Goal: Task Accomplishment & Management: Manage account settings

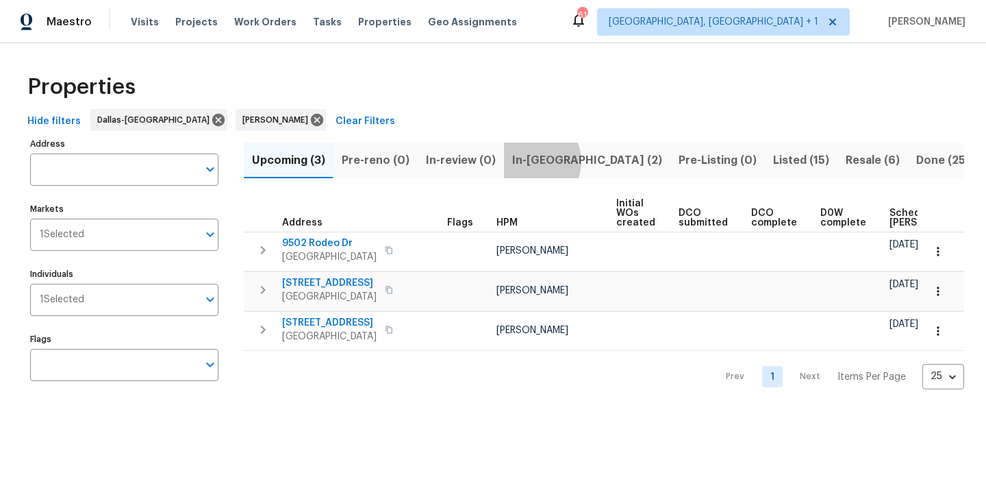
click at [524, 161] on span "In-reno (2)" at bounding box center [587, 160] width 150 height 19
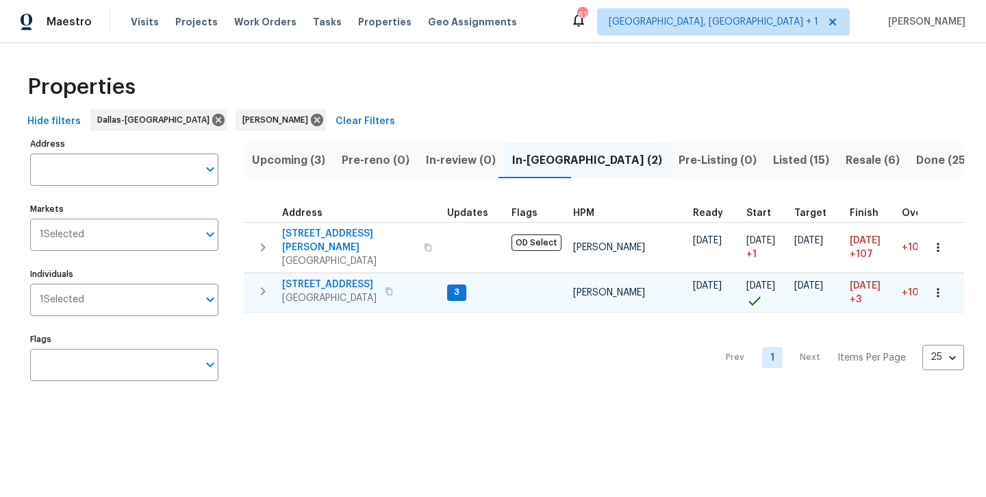
click at [356, 277] on span "300 Woodland Trl" at bounding box center [329, 284] width 95 height 14
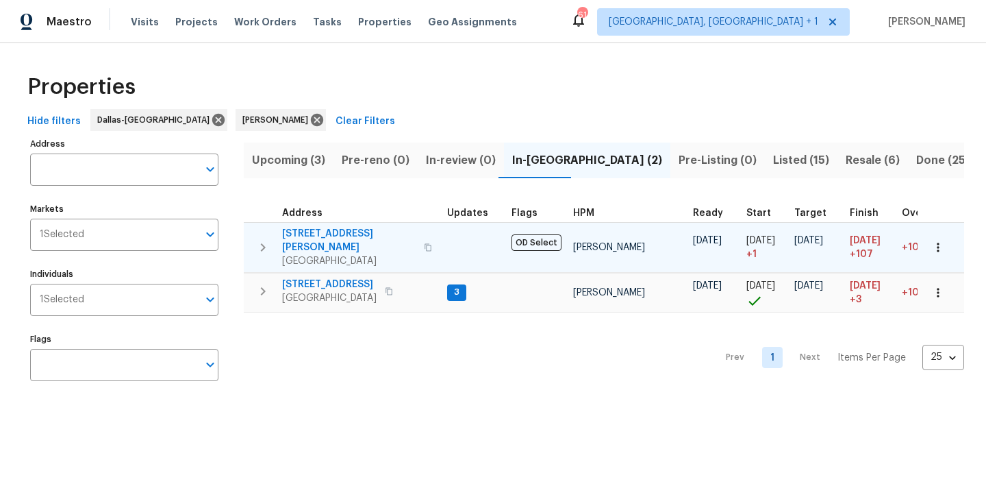
click at [312, 229] on span "2334 Hill N Dale Dr" at bounding box center [349, 240] width 134 height 27
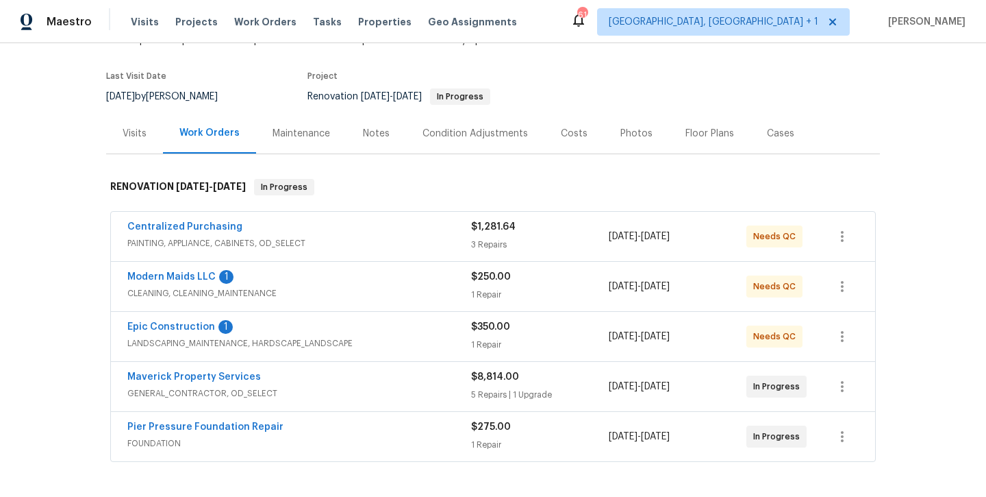
scroll to position [100, 0]
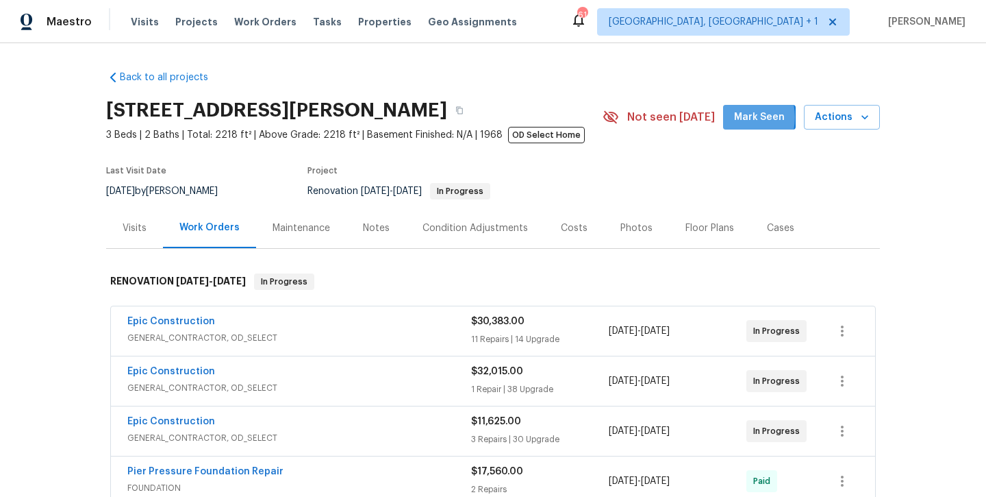
click at [740, 117] on span "Mark Seen" at bounding box center [759, 117] width 51 height 17
click at [832, 119] on span "Actions" at bounding box center [842, 117] width 54 height 17
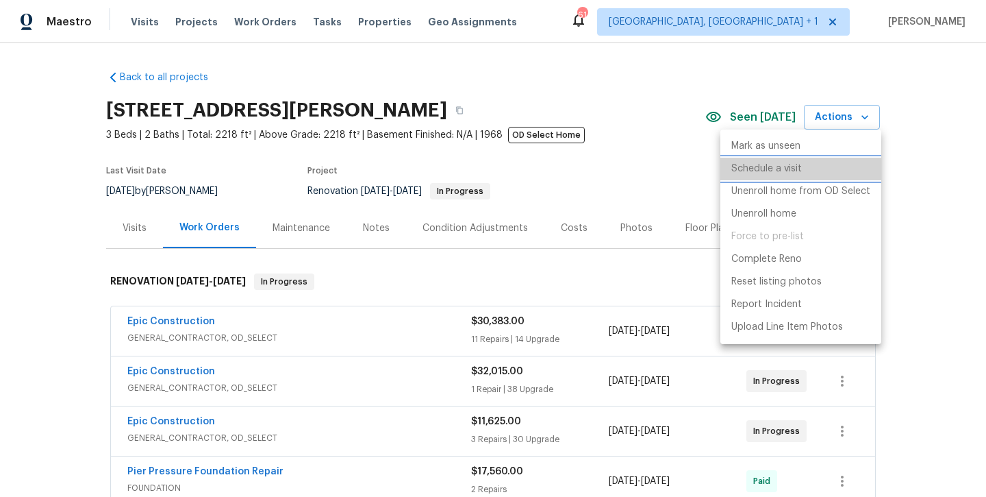
click at [809, 165] on li "Schedule a visit" at bounding box center [801, 169] width 161 height 23
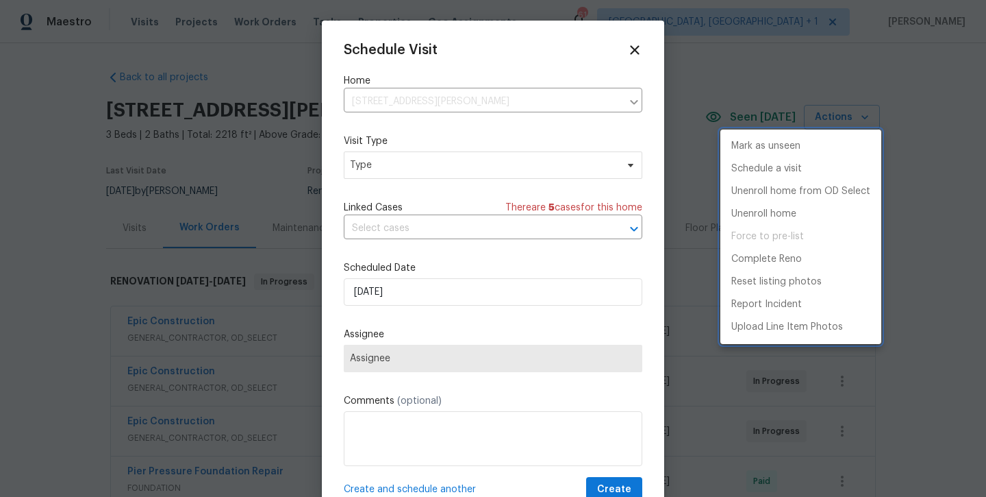
click at [534, 167] on div at bounding box center [493, 248] width 986 height 497
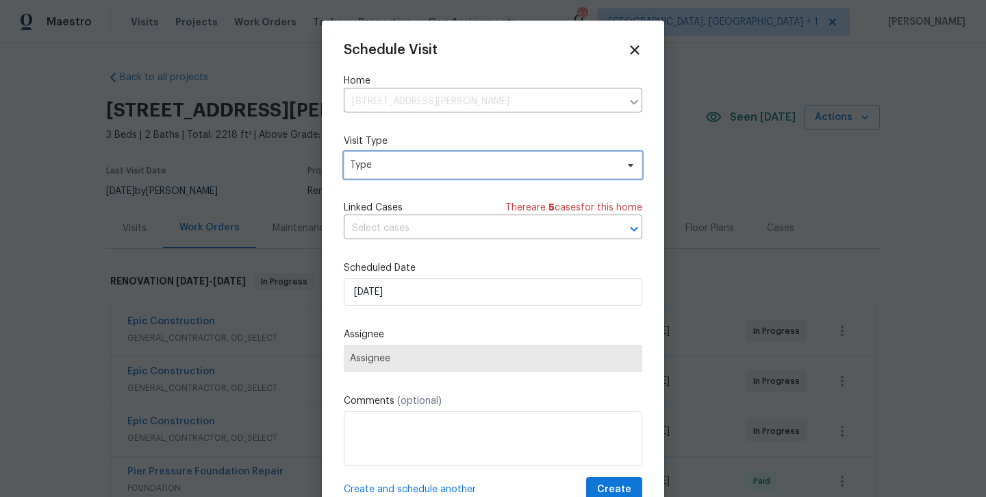
click at [534, 167] on span "Type" at bounding box center [483, 165] width 266 height 14
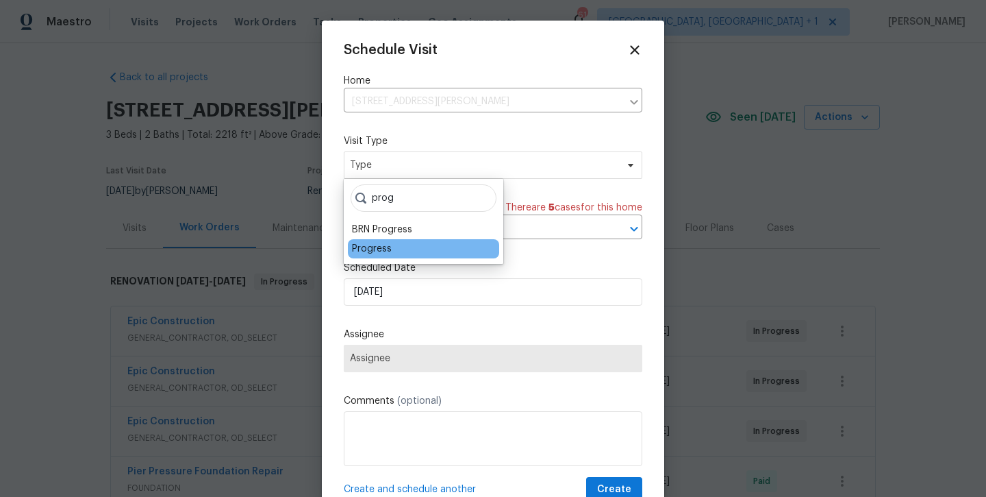
type input "prog"
click at [370, 245] on div "Progress" at bounding box center [372, 249] width 40 height 14
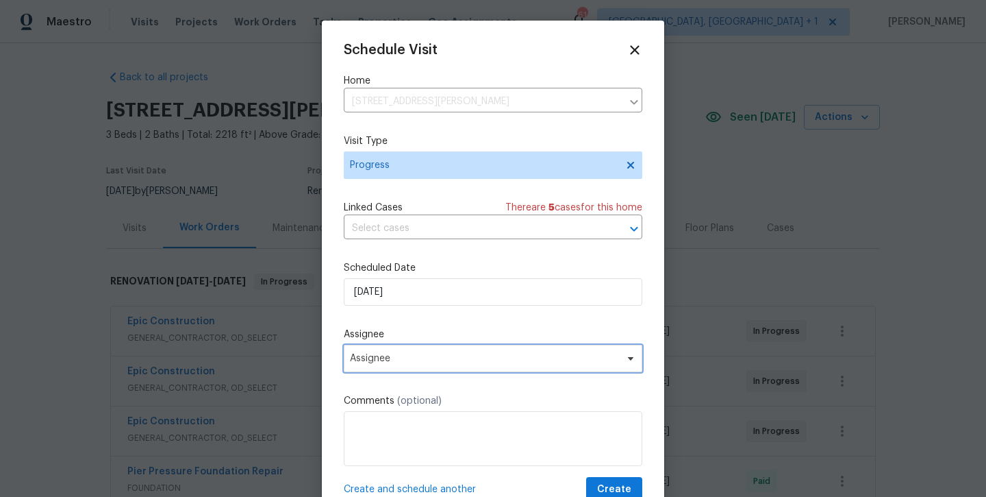
click at [445, 360] on span "Assignee" at bounding box center [484, 358] width 269 height 11
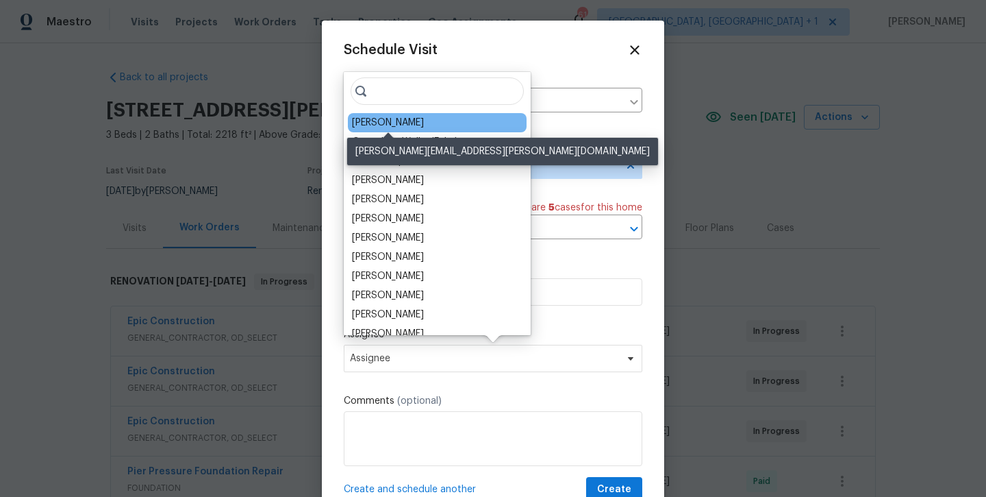
click at [393, 128] on div "[PERSON_NAME]" at bounding box center [388, 123] width 72 height 14
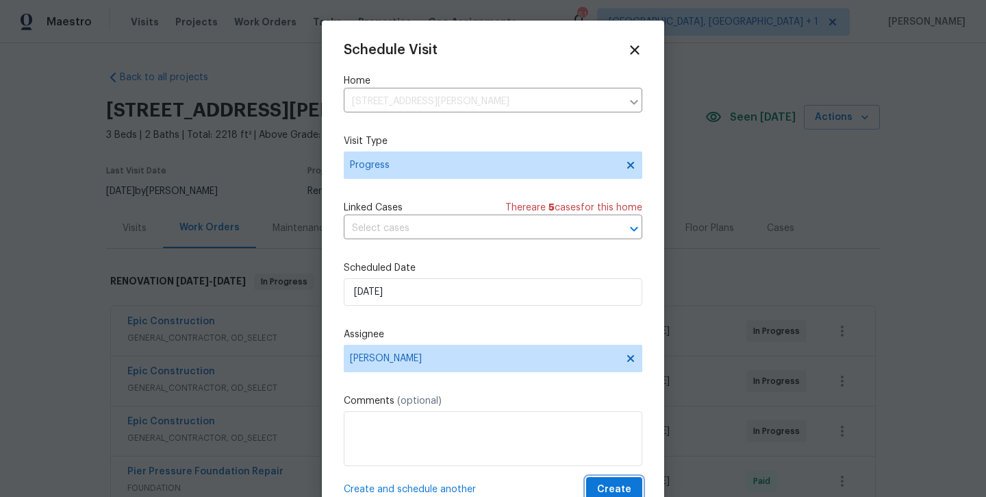
click at [607, 486] on span "Create" at bounding box center [614, 489] width 34 height 17
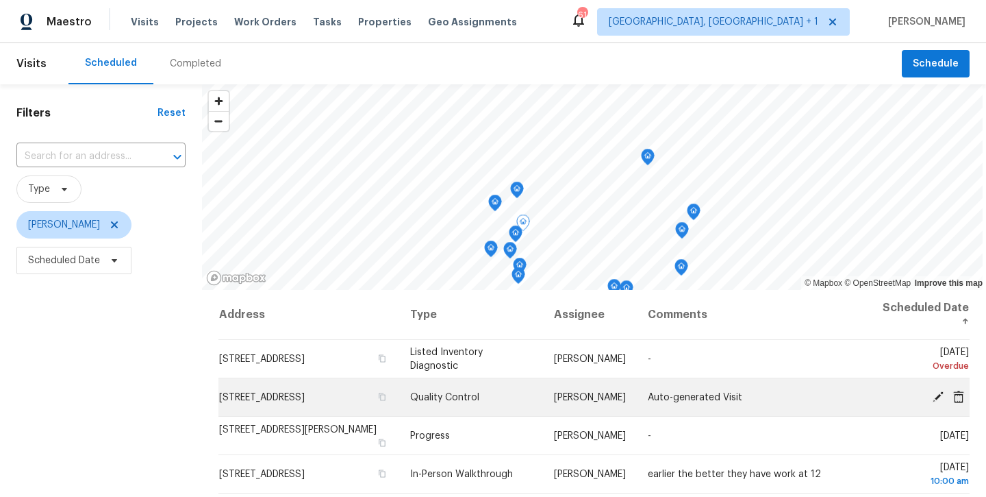
click at [937, 398] on icon at bounding box center [938, 395] width 11 height 11
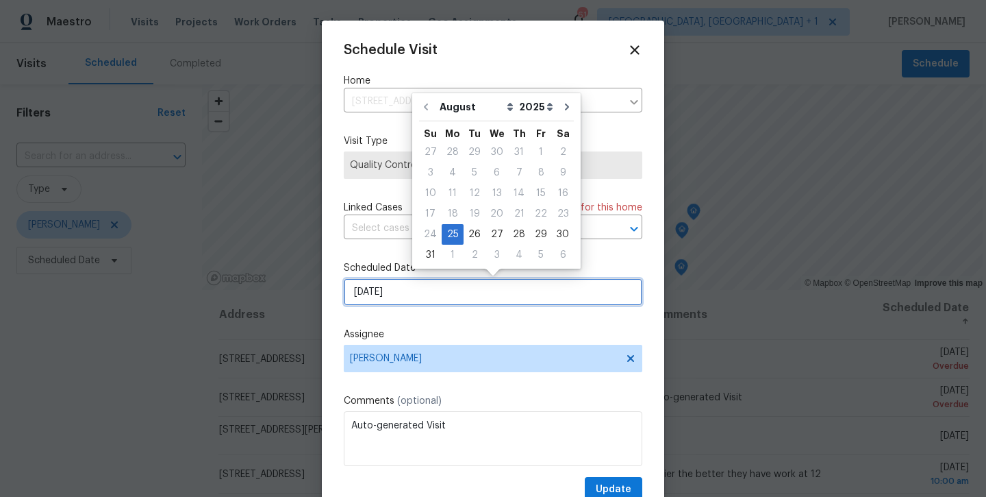
click at [553, 293] on input "8/25/2025" at bounding box center [493, 291] width 299 height 27
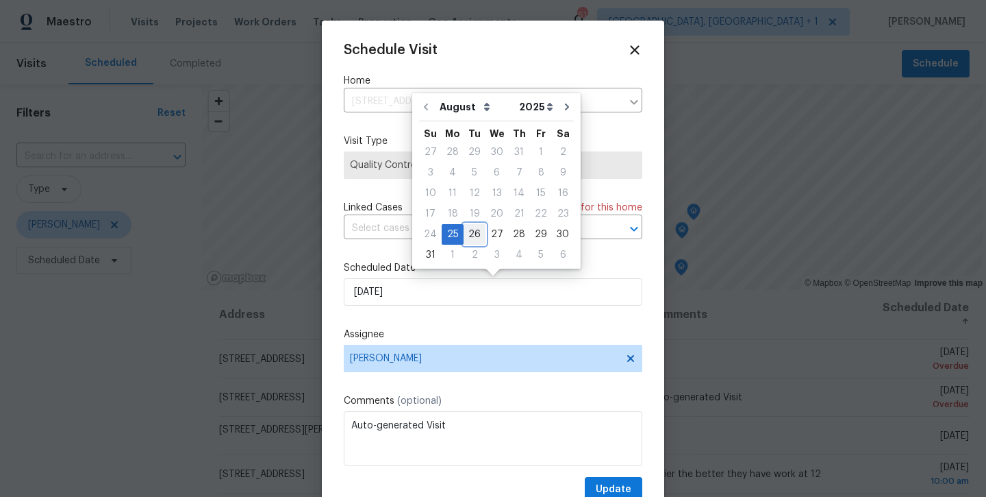
click at [475, 228] on div "26" at bounding box center [475, 234] width 22 height 19
type input "8/26/2025"
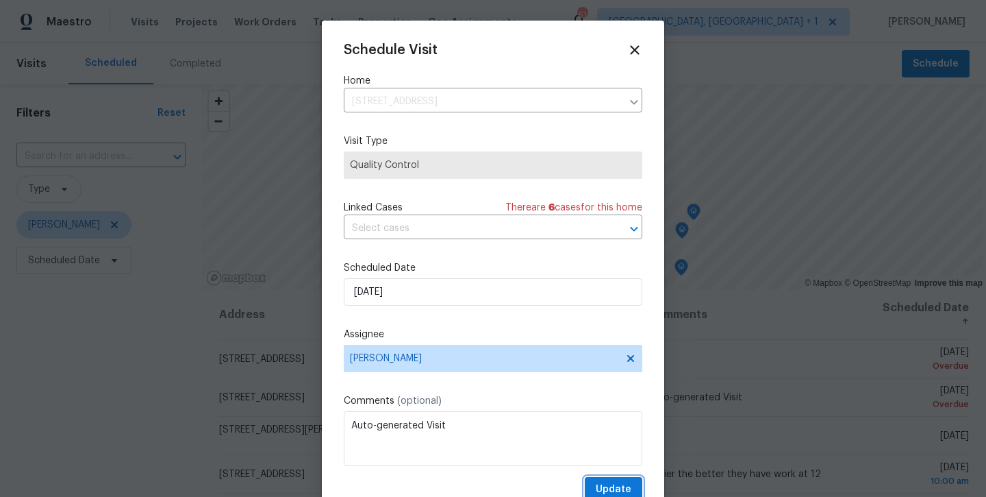
click at [603, 481] on button "Update" at bounding box center [614, 489] width 58 height 25
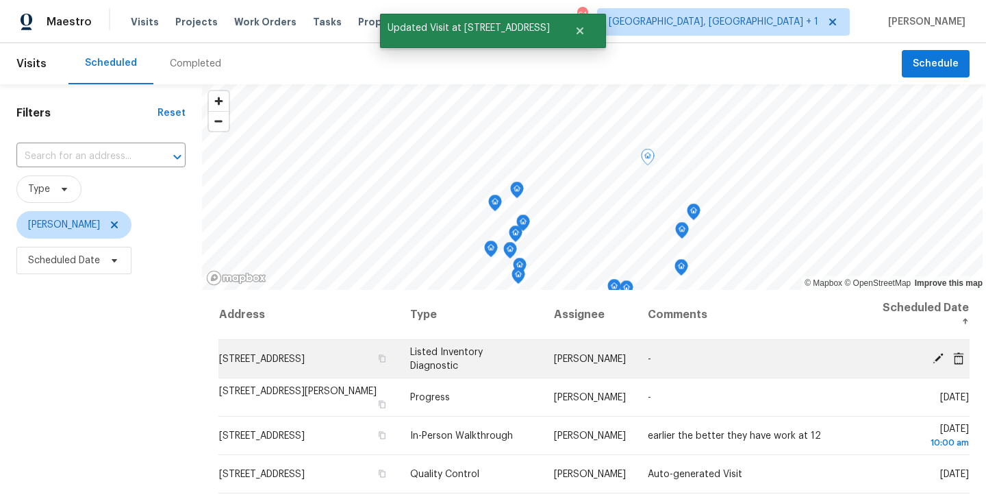
click at [937, 357] on icon at bounding box center [938, 357] width 11 height 11
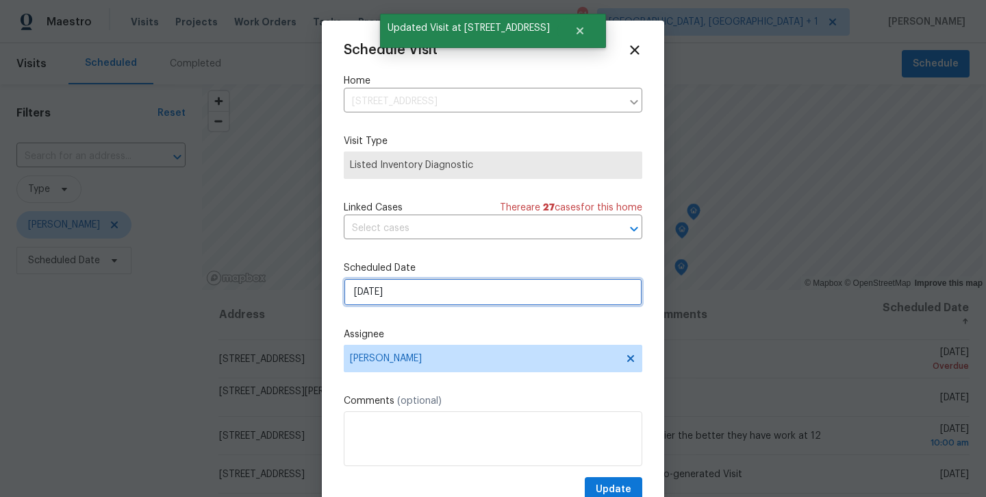
click at [475, 293] on input "8/25/2025" at bounding box center [493, 291] width 299 height 27
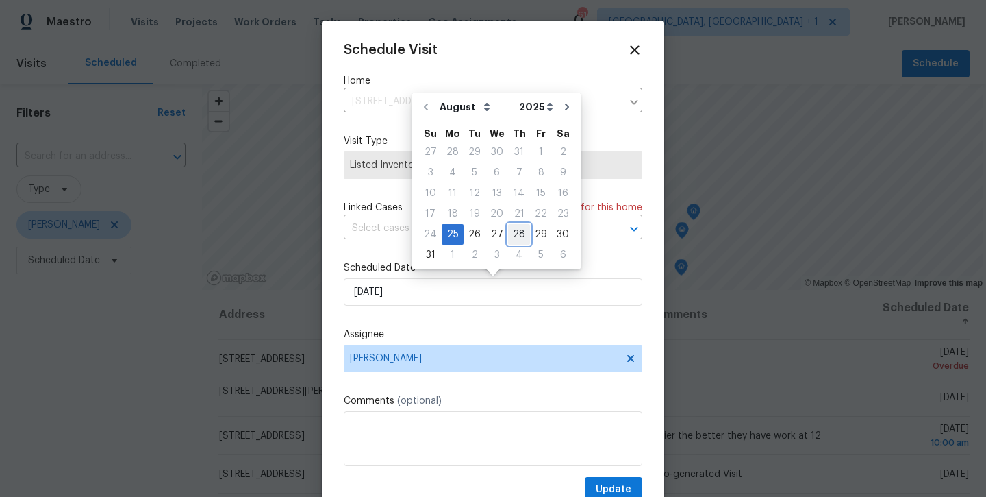
click at [514, 234] on div "28" at bounding box center [519, 234] width 22 height 19
type input "8/28/2025"
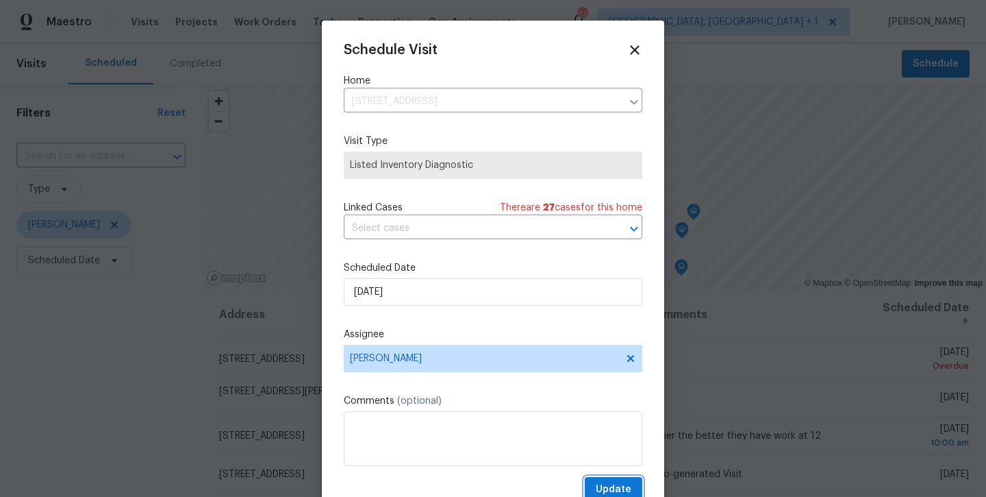
click at [593, 481] on button "Update" at bounding box center [614, 489] width 58 height 25
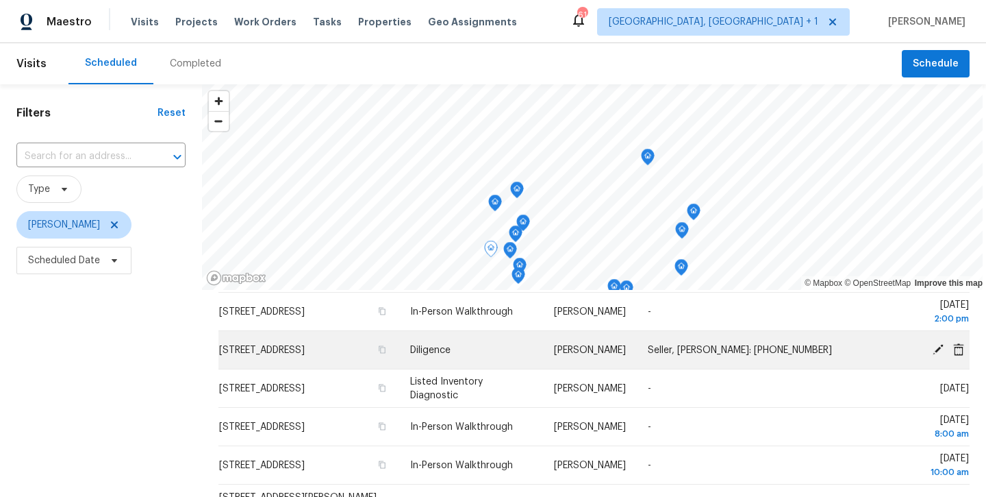
scroll to position [316, 0]
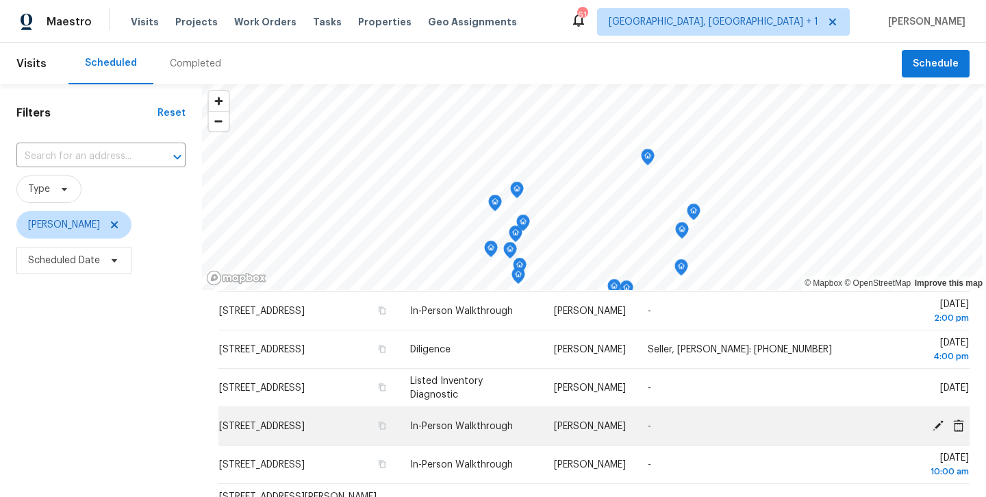
click at [480, 416] on td "In-Person Walkthrough" at bounding box center [471, 426] width 145 height 38
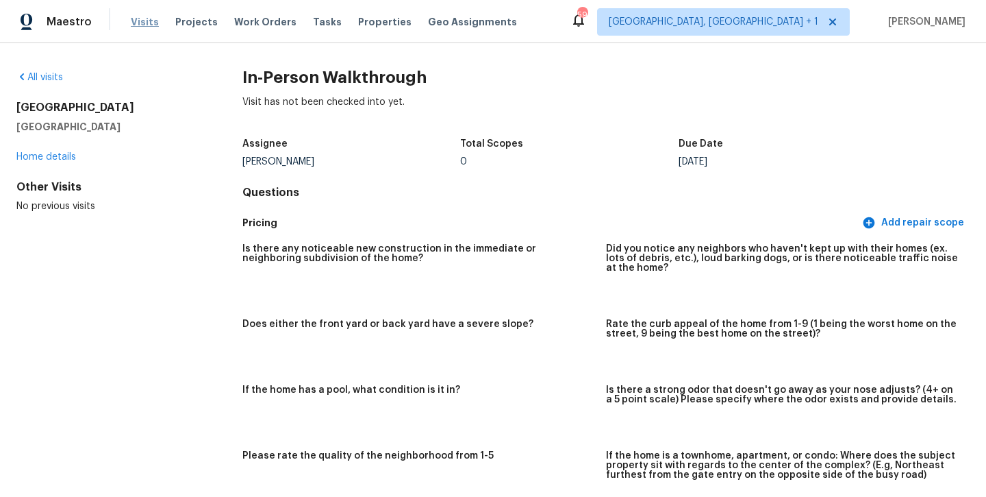
click at [150, 25] on span "Visits" at bounding box center [145, 22] width 28 height 14
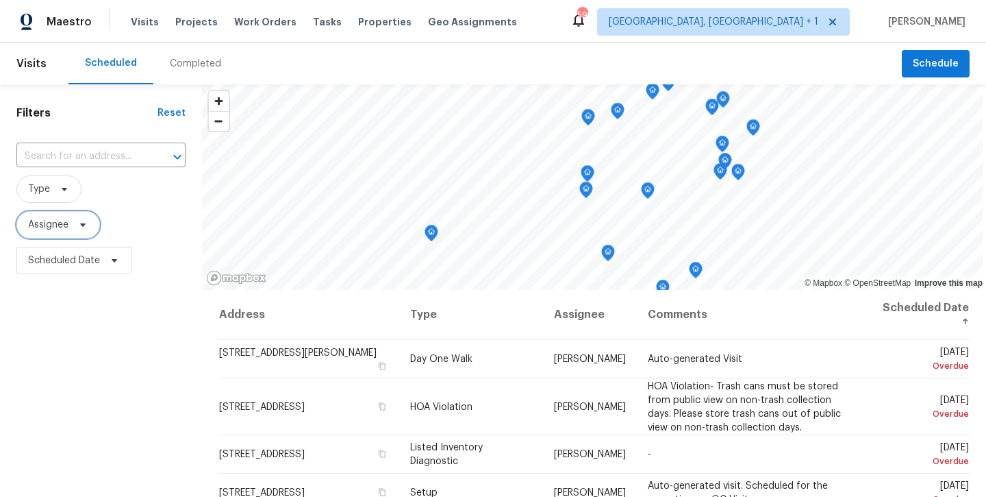
click at [57, 219] on span "Assignee" at bounding box center [48, 225] width 40 height 14
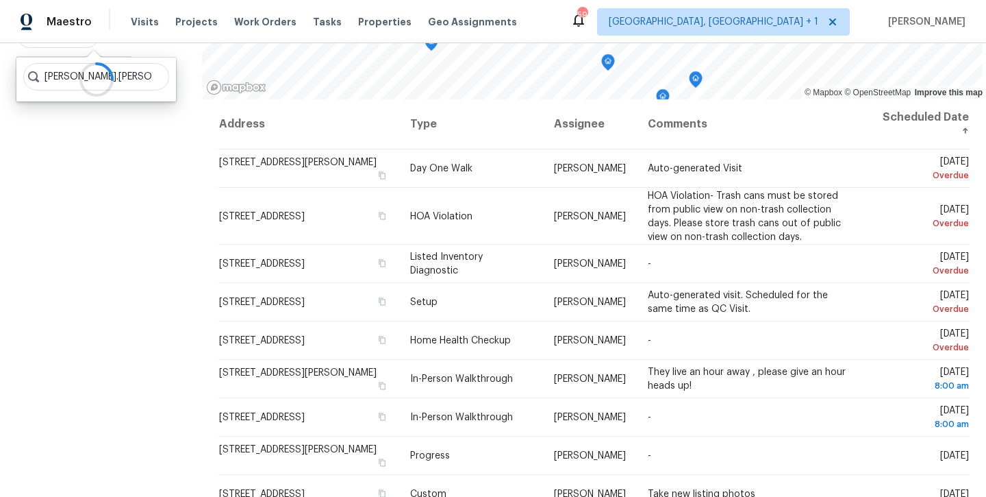
scroll to position [190, 0]
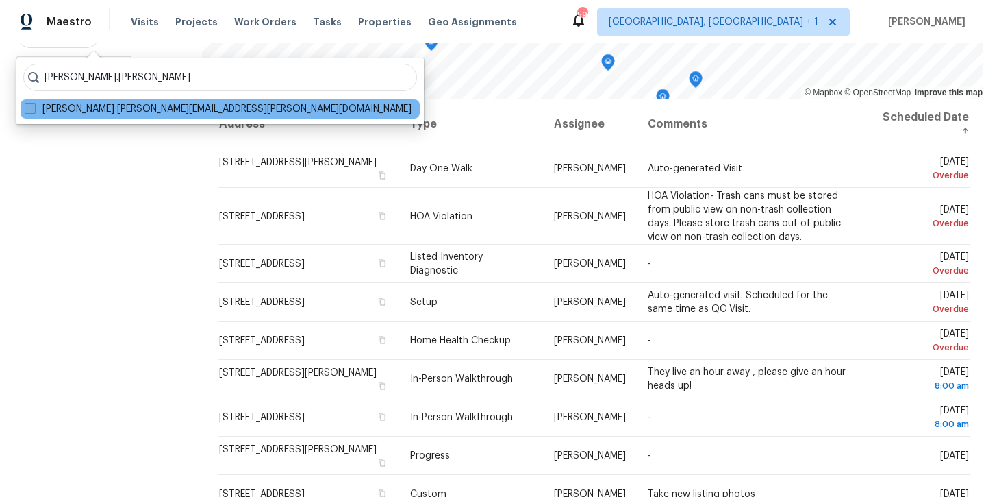
type input "Andrew.kempka"
click at [63, 112] on label "Andrew Kempka andrew.kempka@opendoor.com" at bounding box center [218, 109] width 387 height 14
click at [34, 111] on input "Andrew Kempka andrew.kempka@opendoor.com" at bounding box center [29, 106] width 9 height 9
checkbox input "true"
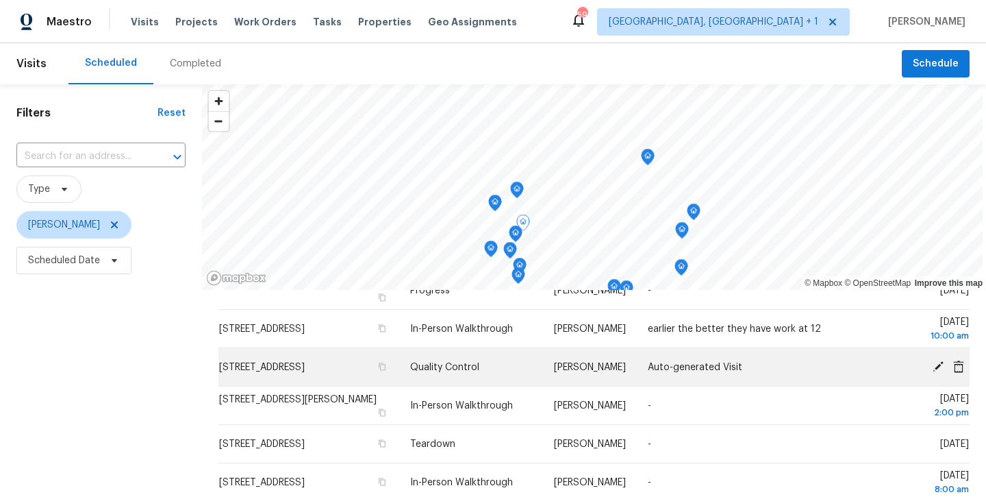
scroll to position [70, 0]
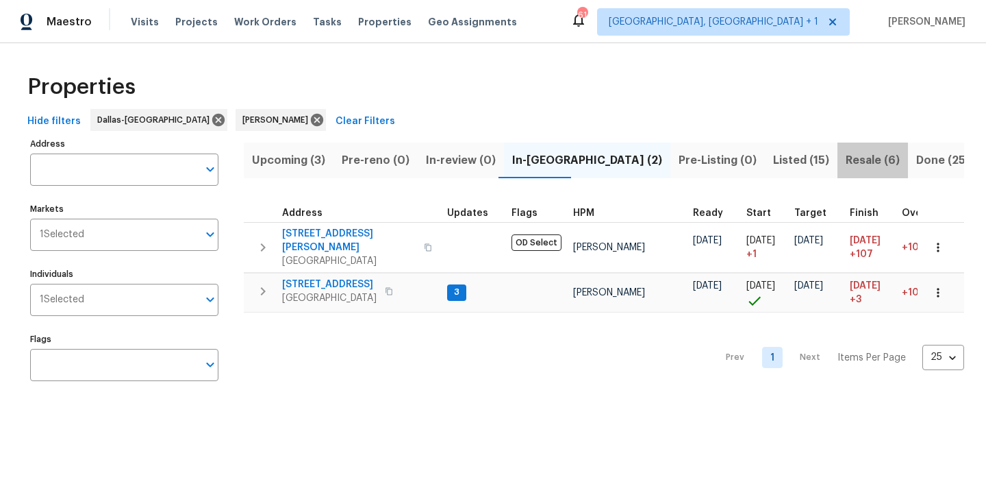
click at [846, 164] on span "Resale (6)" at bounding box center [873, 160] width 54 height 19
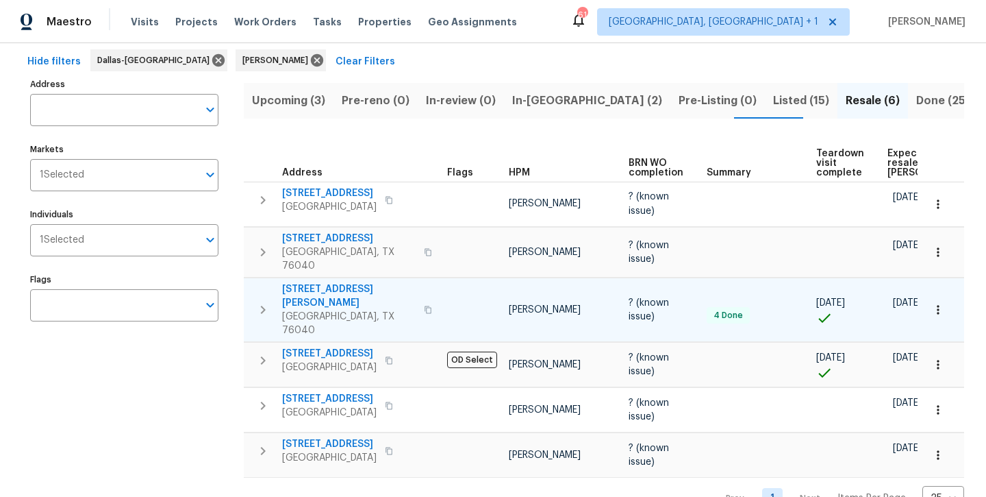
scroll to position [58, 0]
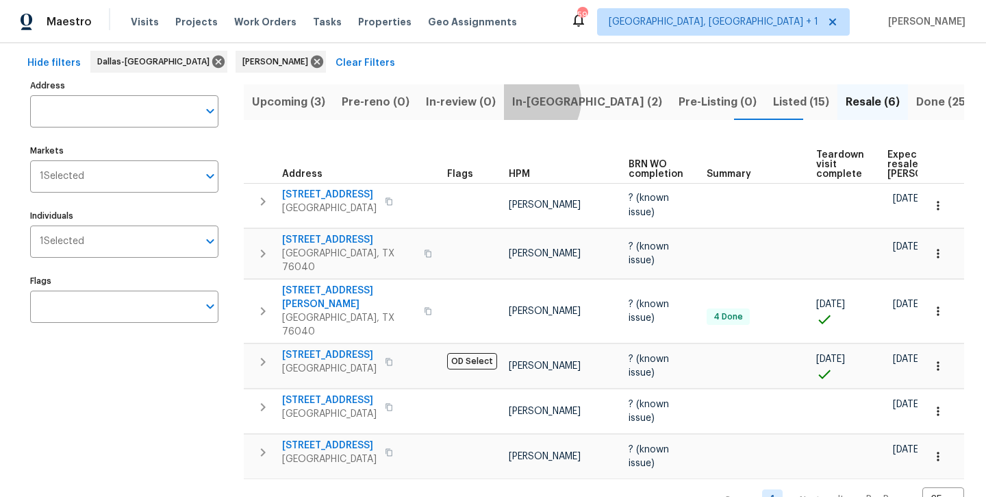
click at [525, 100] on span "In-reno (2)" at bounding box center [587, 101] width 150 height 19
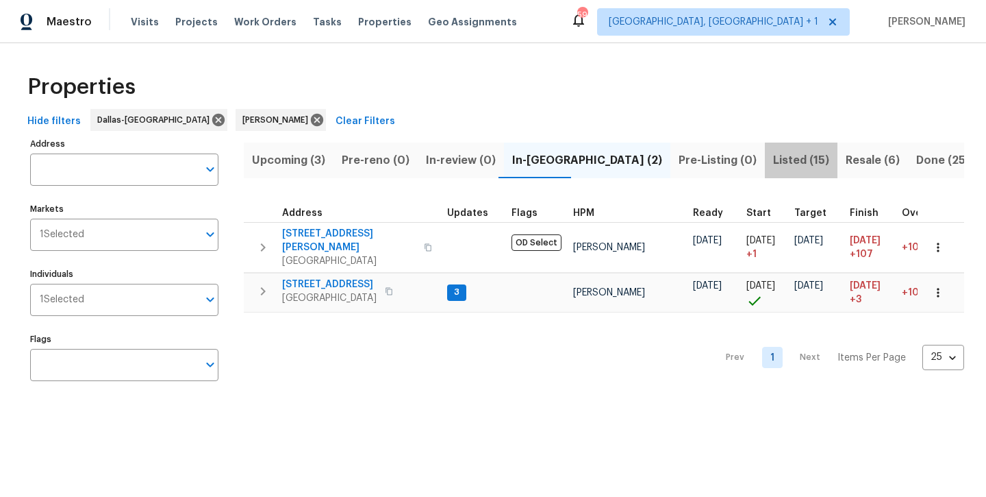
click at [773, 165] on span "Listed (15)" at bounding box center [801, 160] width 56 height 19
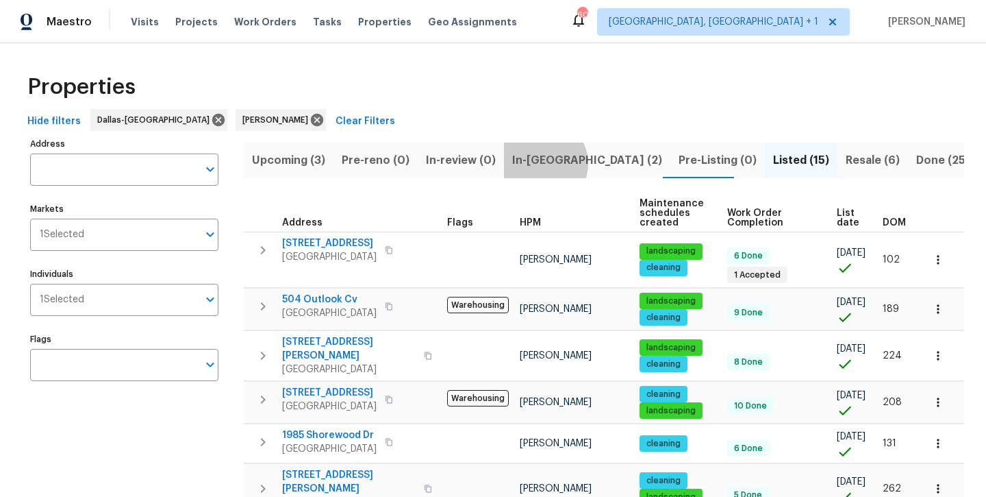
click at [538, 163] on span "In-[GEOGRAPHIC_DATA] (2)" at bounding box center [587, 160] width 150 height 19
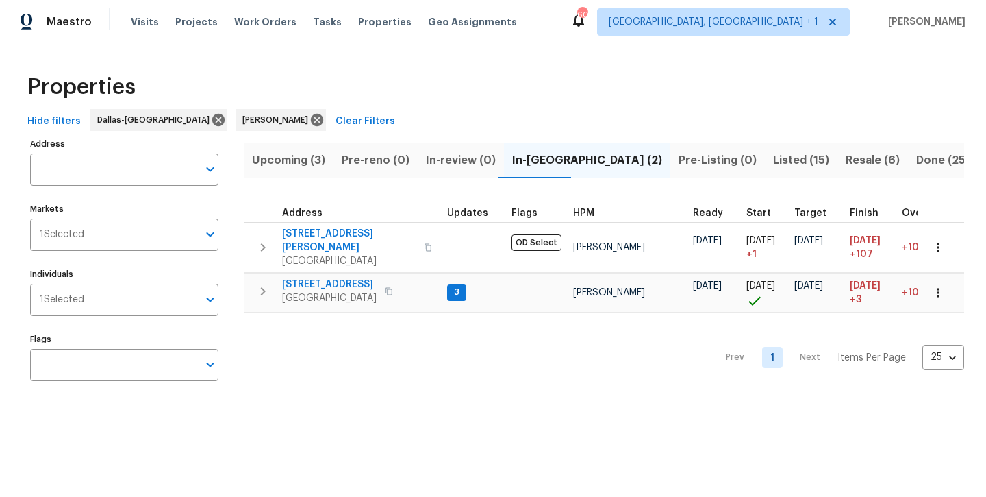
click at [306, 163] on span "Upcoming (3)" at bounding box center [288, 160] width 73 height 19
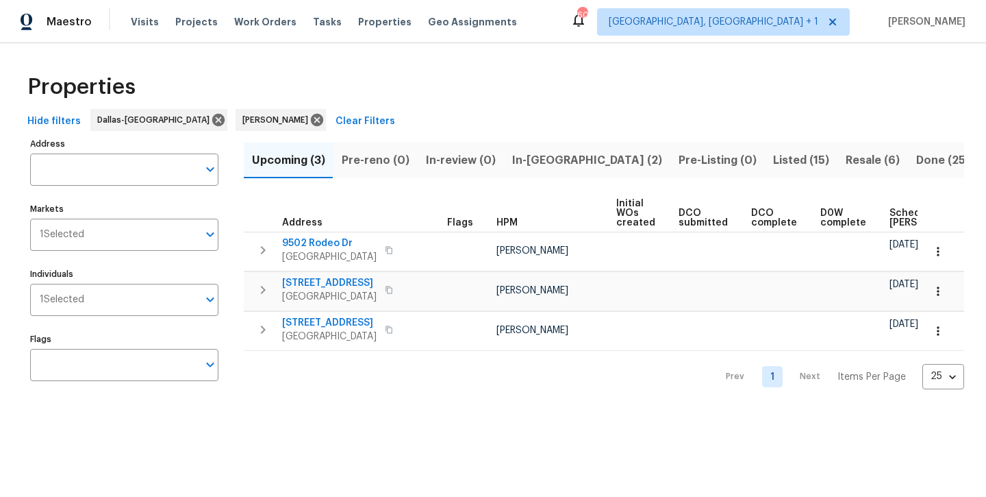
click at [527, 155] on span "In-[GEOGRAPHIC_DATA] (2)" at bounding box center [587, 160] width 150 height 19
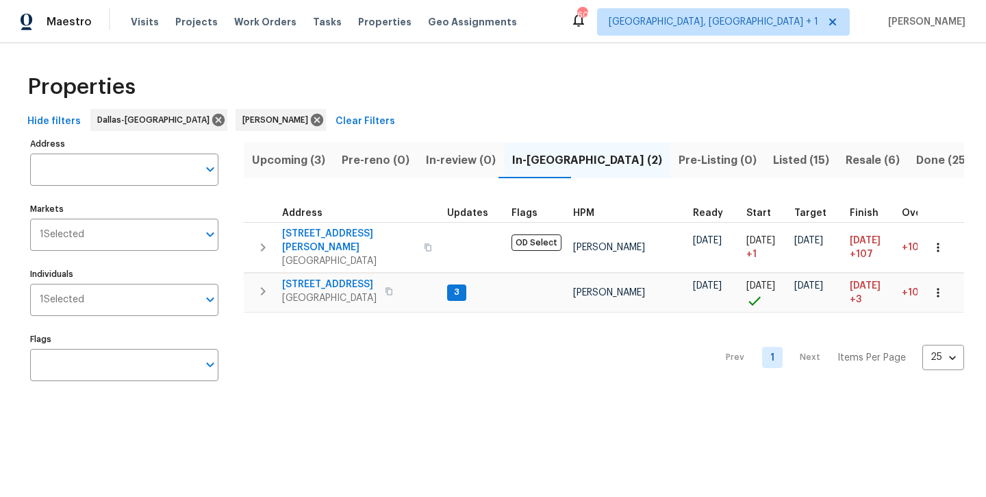
click at [773, 164] on span "Listed (15)" at bounding box center [801, 160] width 56 height 19
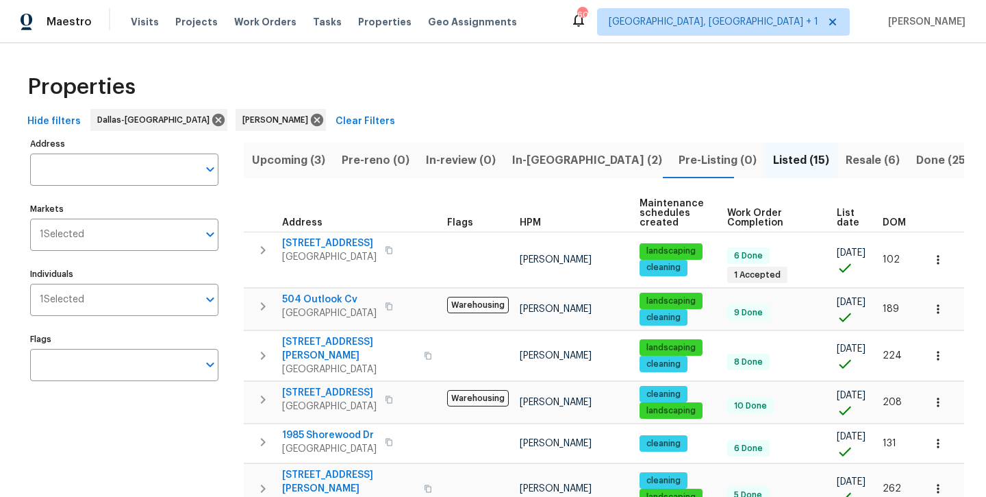
click at [535, 158] on span "In-[GEOGRAPHIC_DATA] (2)" at bounding box center [587, 160] width 150 height 19
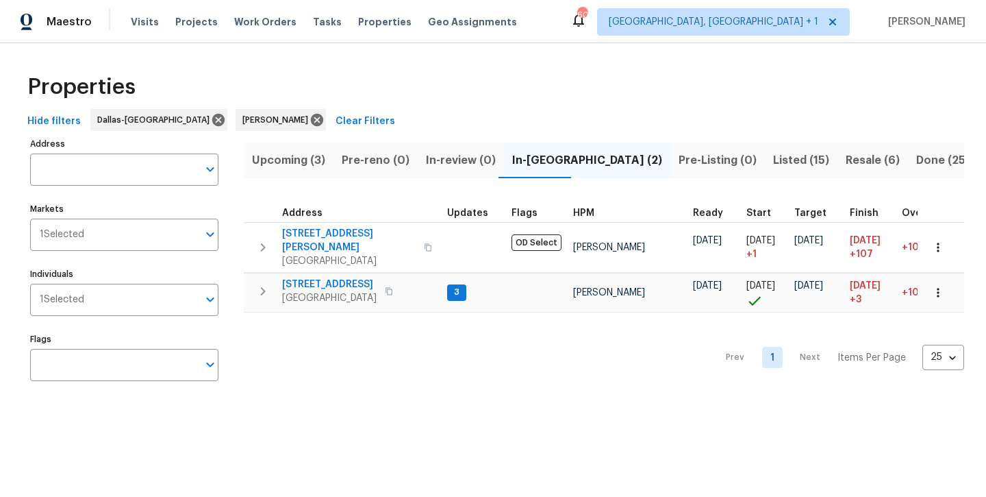
click at [301, 167] on span "Upcoming (3)" at bounding box center [288, 160] width 73 height 19
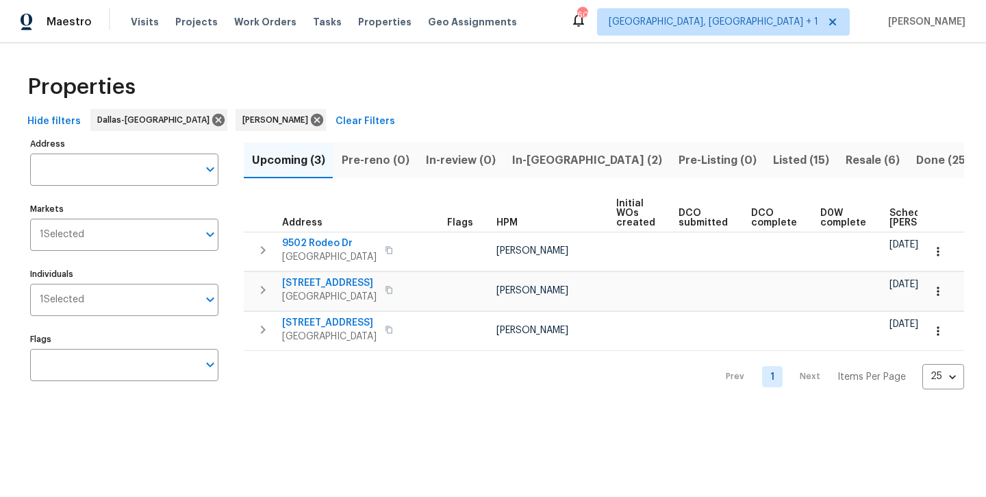
click at [773, 162] on span "Listed (15)" at bounding box center [801, 160] width 56 height 19
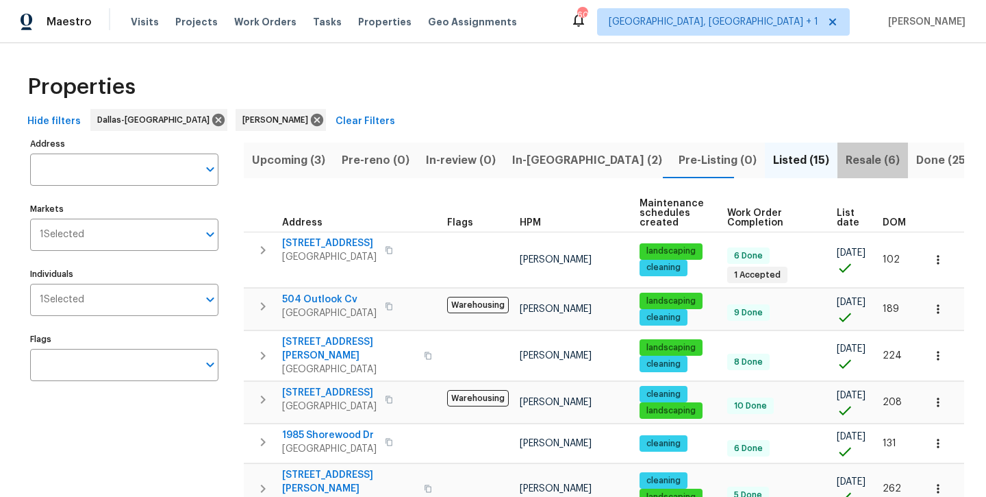
click at [846, 153] on span "Resale (6)" at bounding box center [873, 160] width 54 height 19
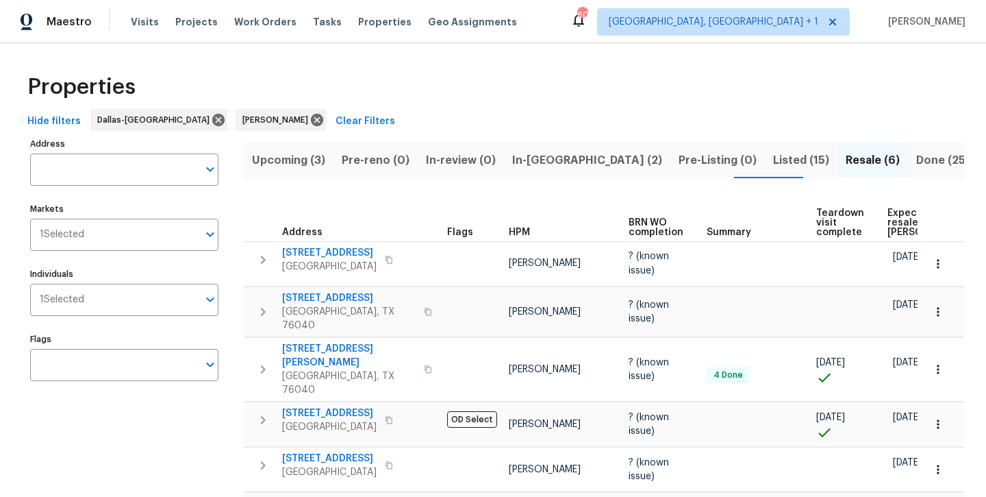
click at [773, 162] on span "Listed (15)" at bounding box center [801, 160] width 56 height 19
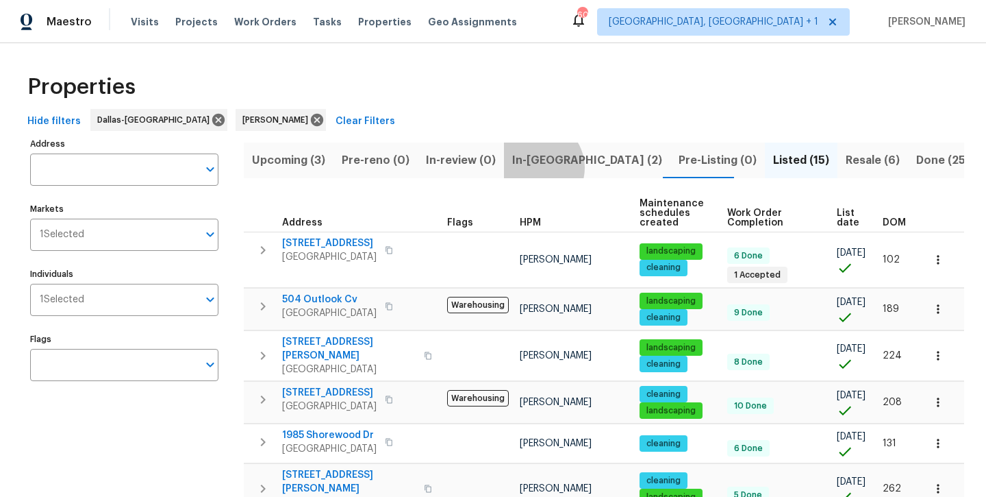
click at [530, 167] on span "In-[GEOGRAPHIC_DATA] (2)" at bounding box center [587, 160] width 150 height 19
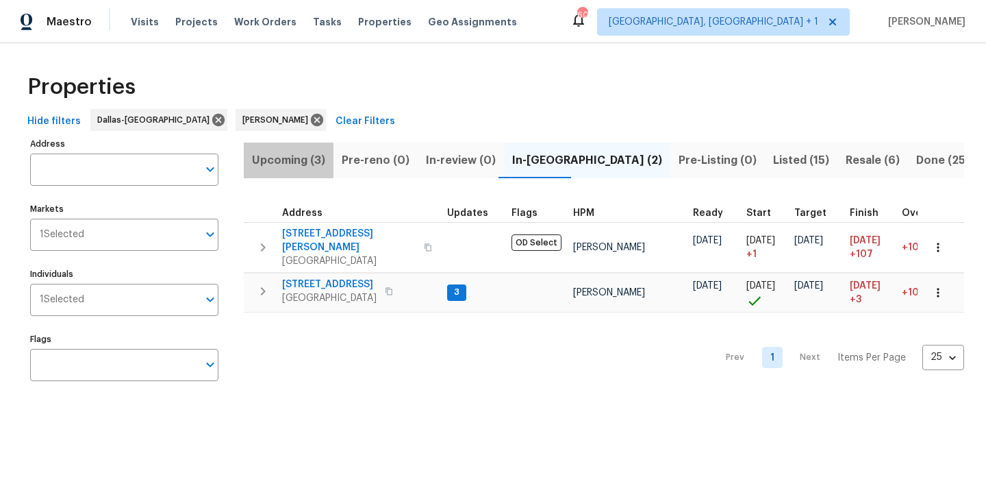
click at [287, 160] on span "Upcoming (3)" at bounding box center [288, 160] width 73 height 19
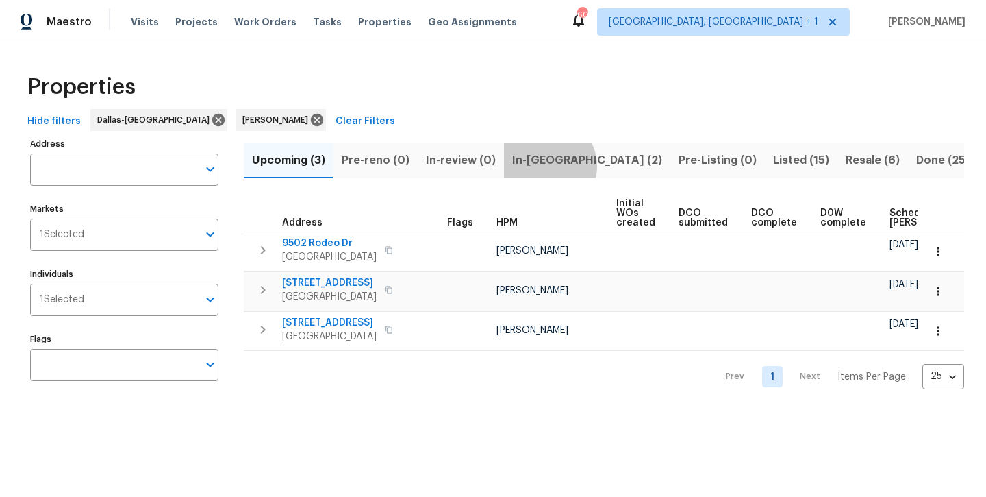
click at [542, 166] on span "In-[GEOGRAPHIC_DATA] (2)" at bounding box center [587, 160] width 150 height 19
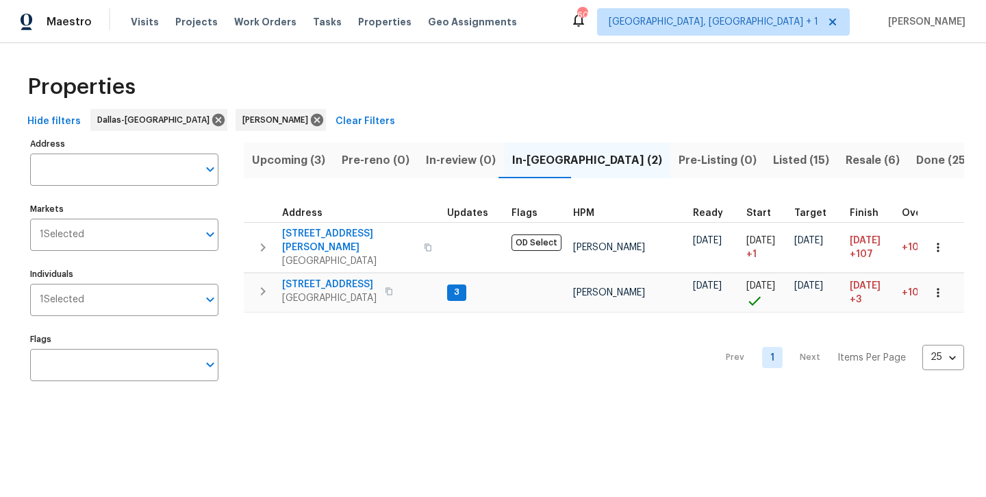
click at [301, 164] on span "Upcoming (3)" at bounding box center [288, 160] width 73 height 19
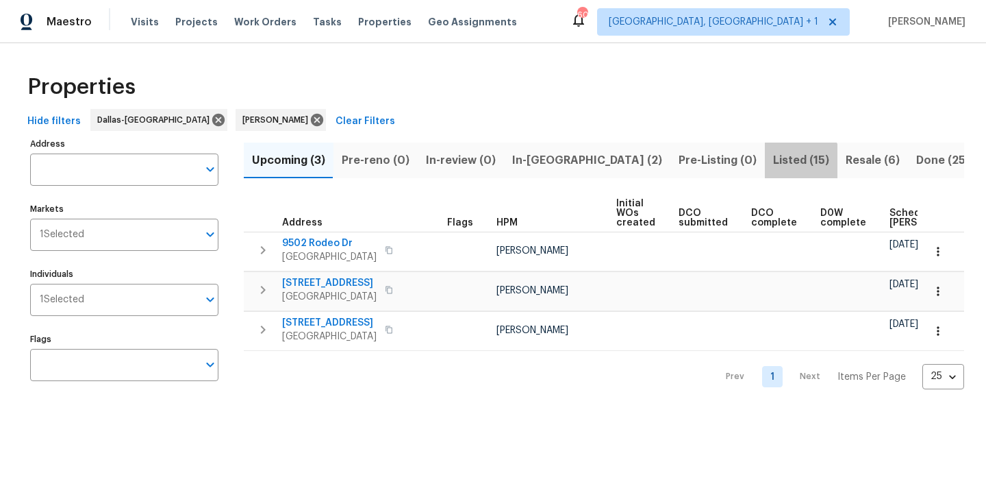
click at [773, 165] on span "Listed (15)" at bounding box center [801, 160] width 56 height 19
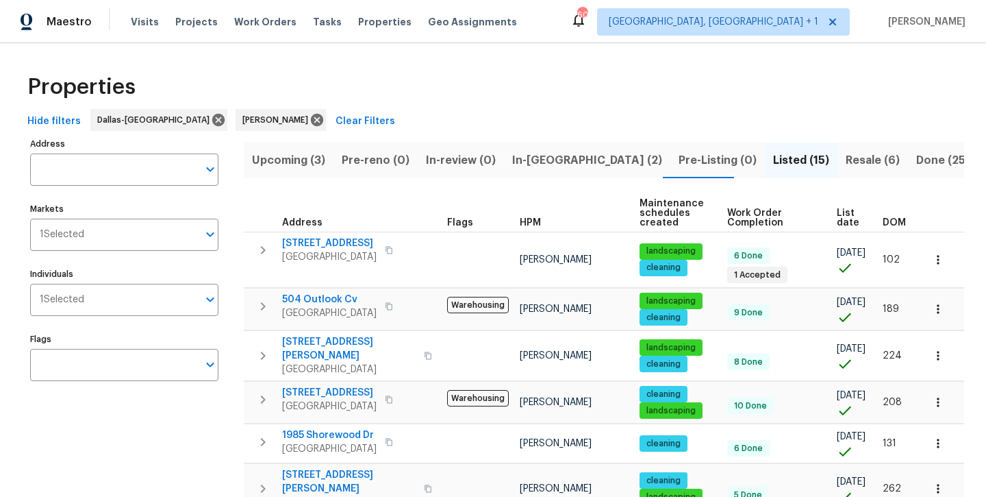
click at [846, 168] on span "Resale (6)" at bounding box center [873, 160] width 54 height 19
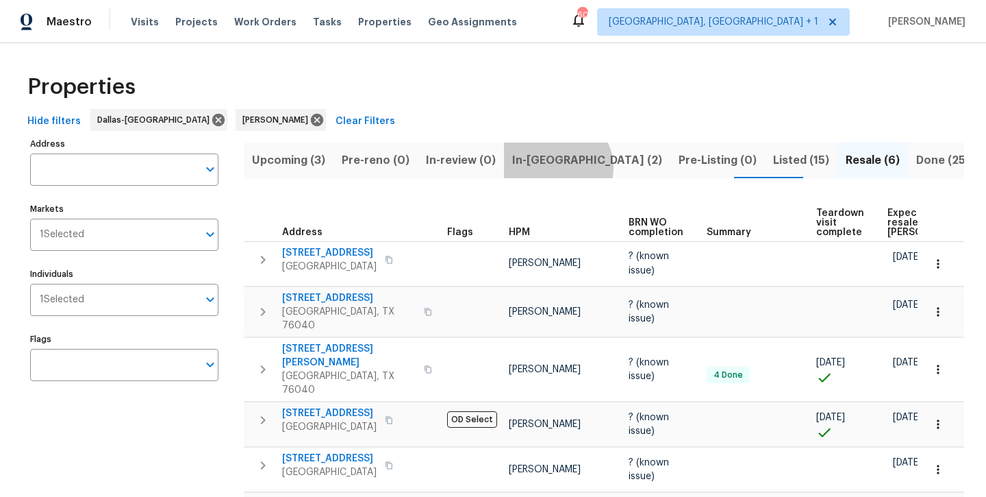
click at [550, 167] on span "In-[GEOGRAPHIC_DATA] (2)" at bounding box center [587, 160] width 150 height 19
